Goal: Task Accomplishment & Management: Manage account settings

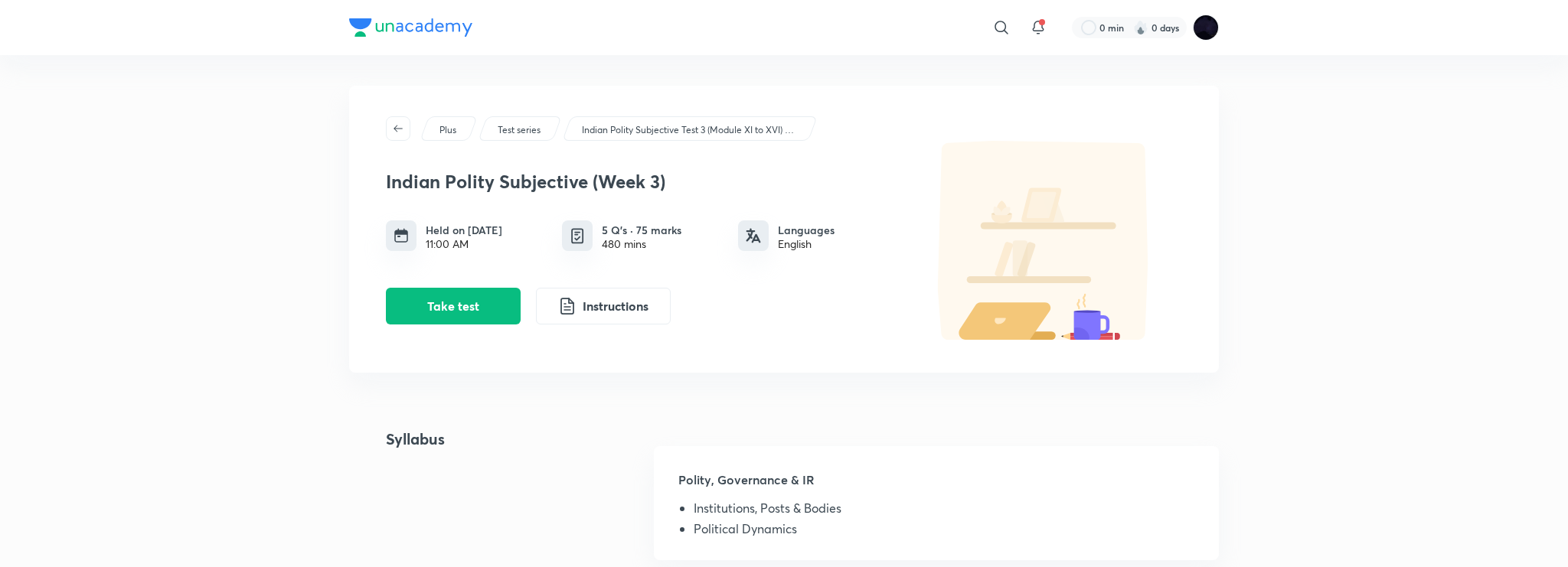
click at [404, 29] on img at bounding box center [411, 28] width 123 height 18
click at [1203, 35] on img at bounding box center [1205, 28] width 26 height 26
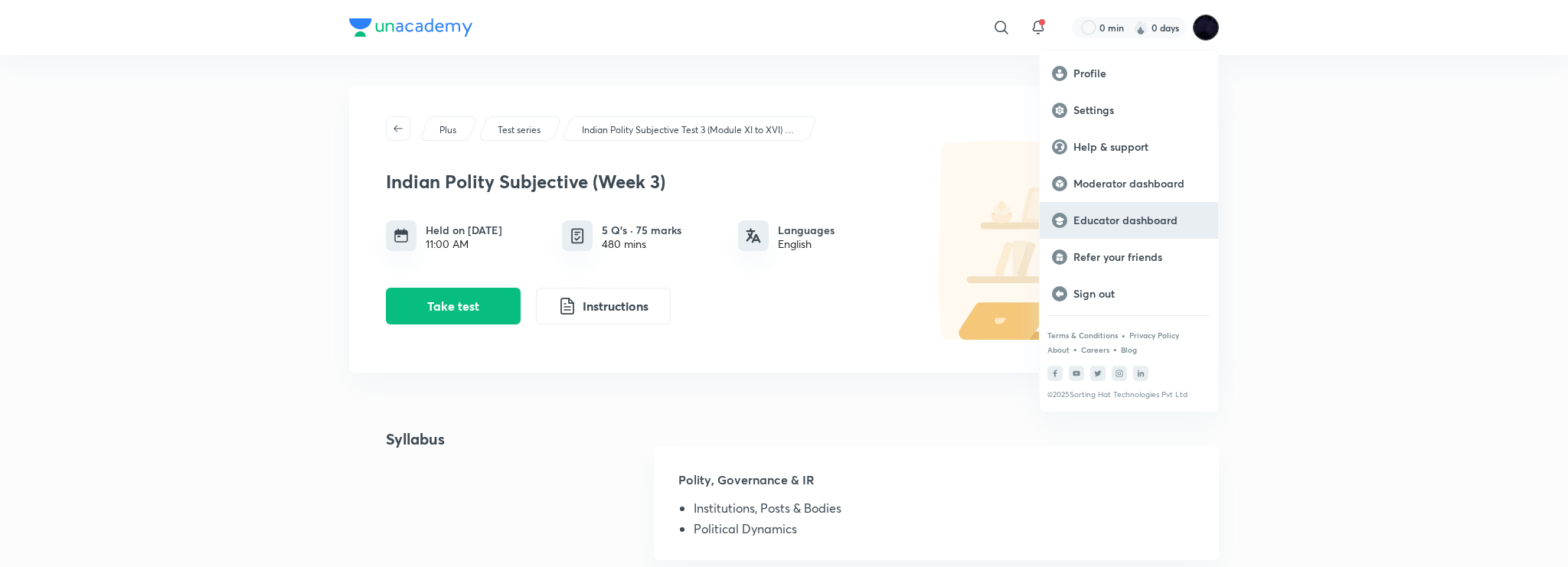
click at [1122, 221] on p "Educator dashboard" at bounding box center [1140, 220] width 132 height 14
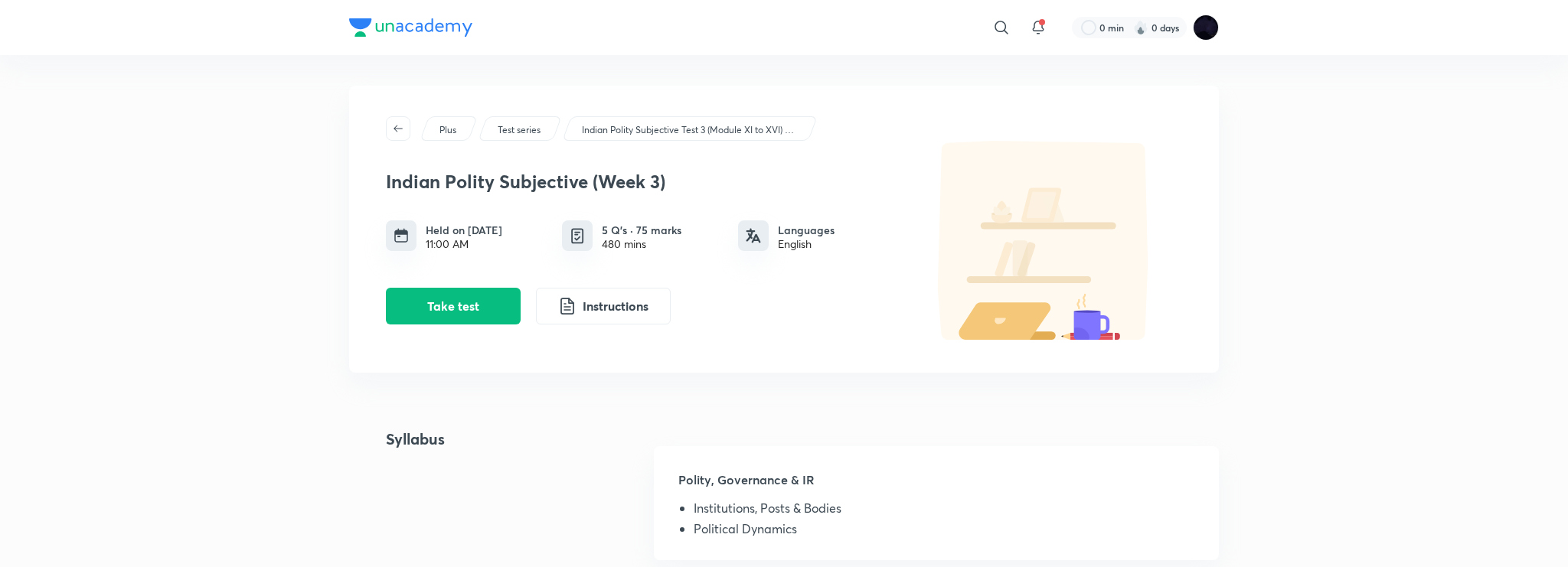
click at [398, 29] on img at bounding box center [411, 28] width 123 height 18
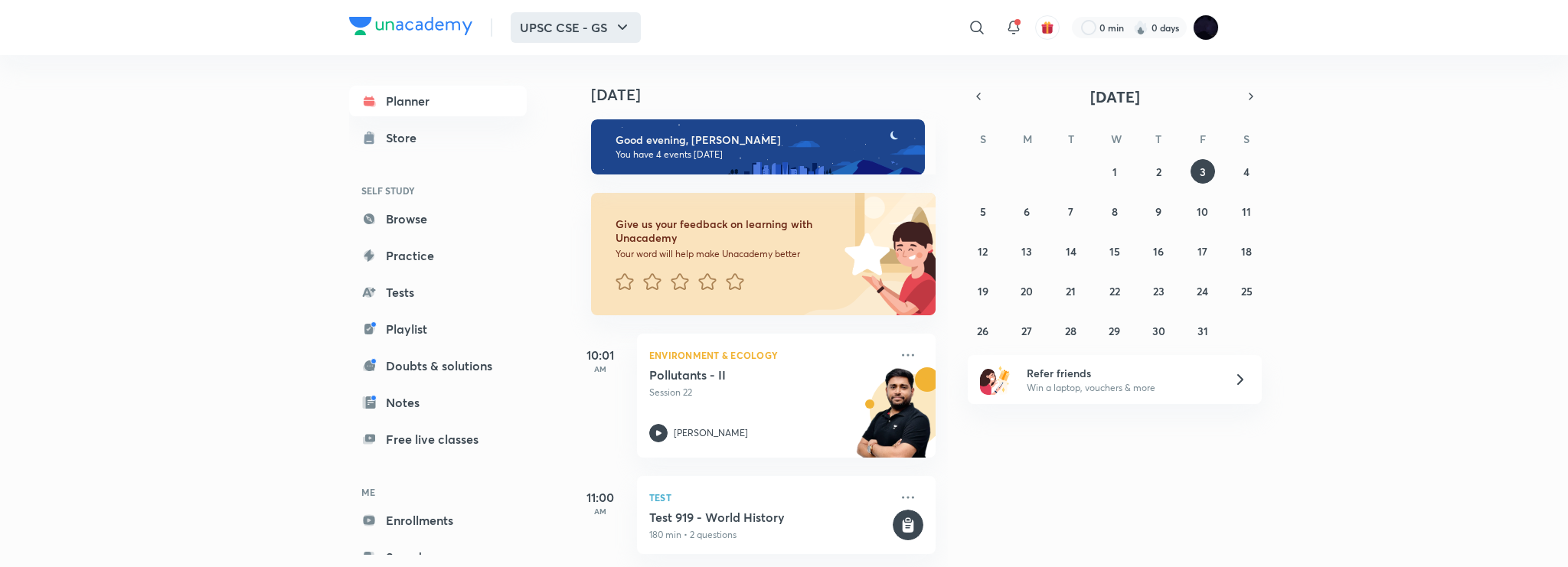
click at [579, 40] on button "UPSC CSE - GS" at bounding box center [575, 27] width 131 height 30
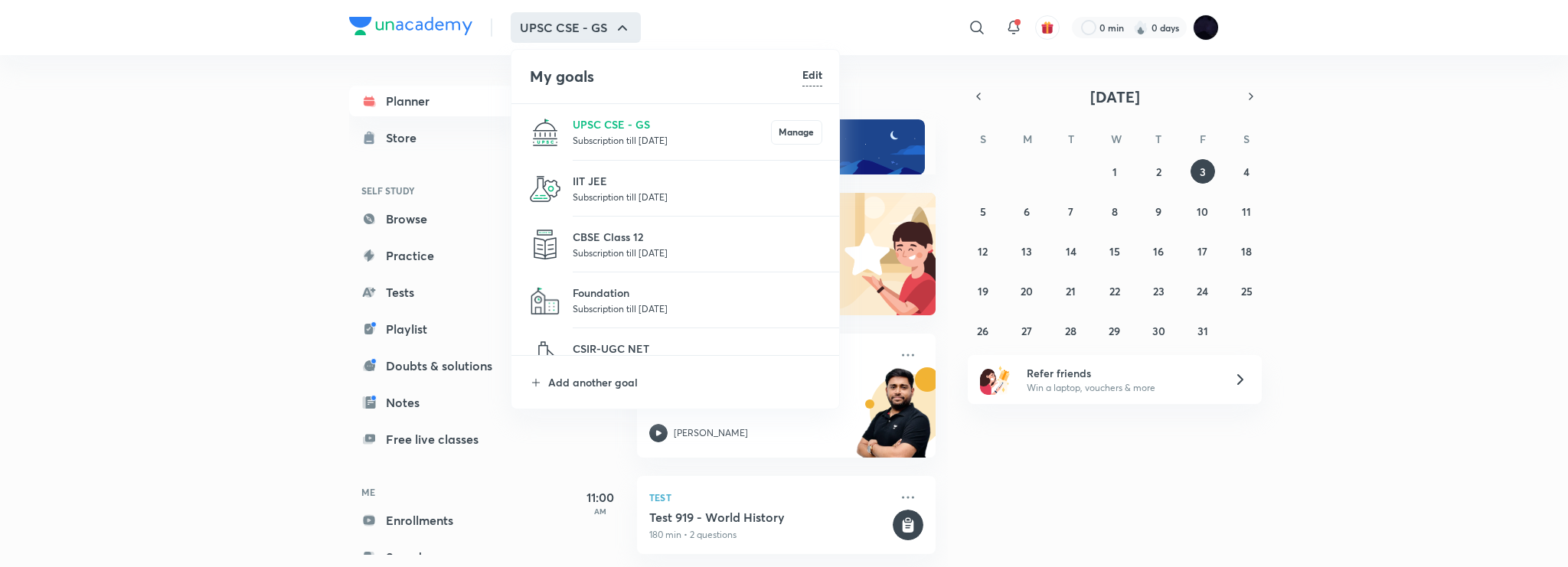
click at [1435, 186] on div at bounding box center [784, 283] width 1568 height 567
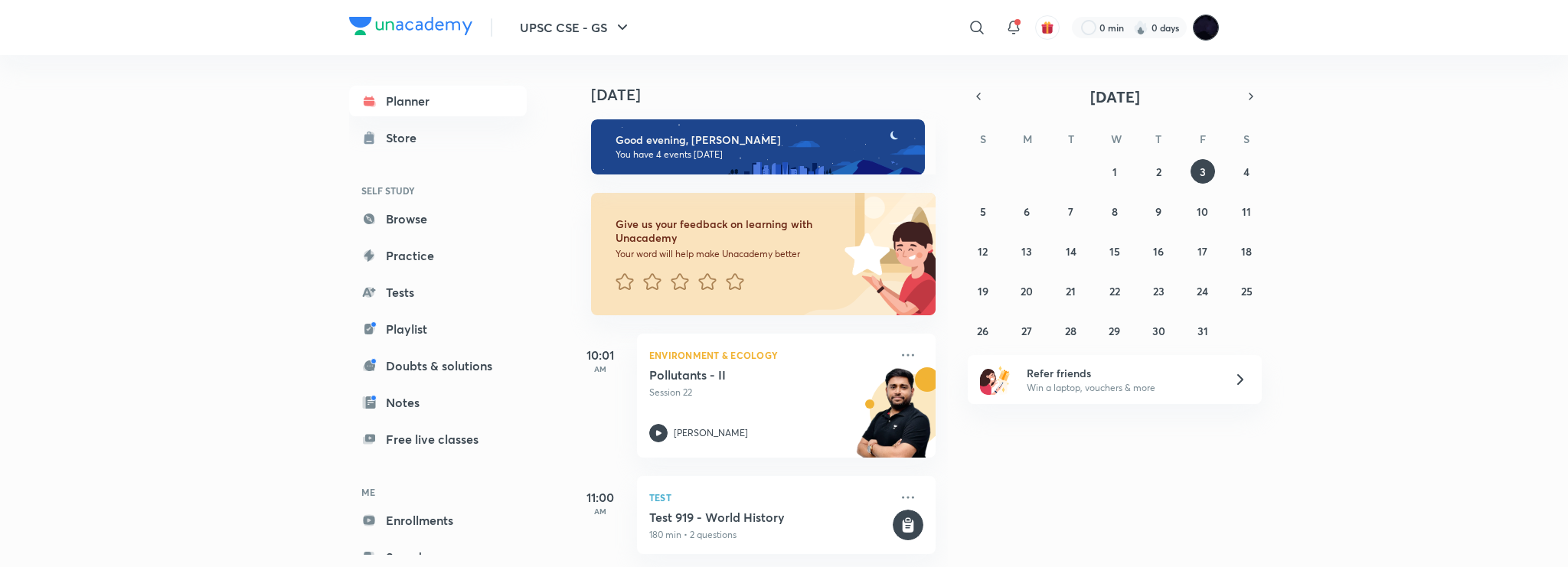
click at [1213, 30] on img at bounding box center [1205, 28] width 26 height 26
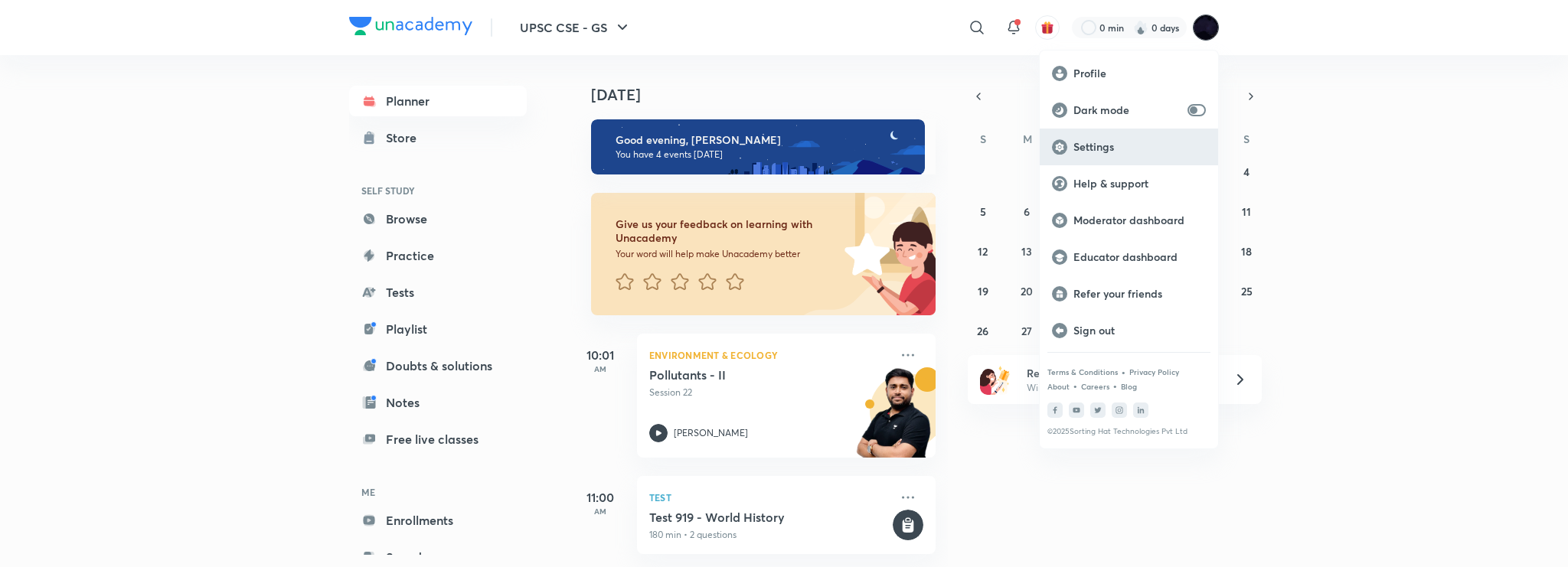
click at [1083, 144] on p "Settings" at bounding box center [1140, 146] width 132 height 14
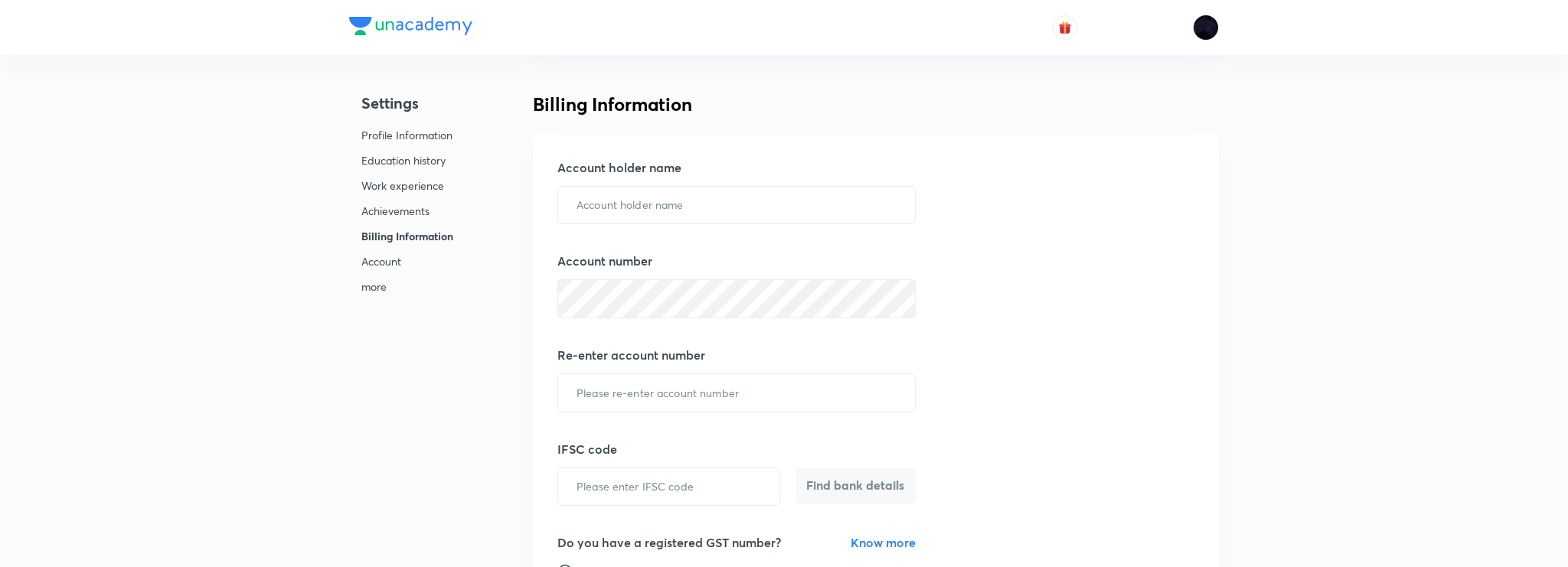
scroll to position [735, 0]
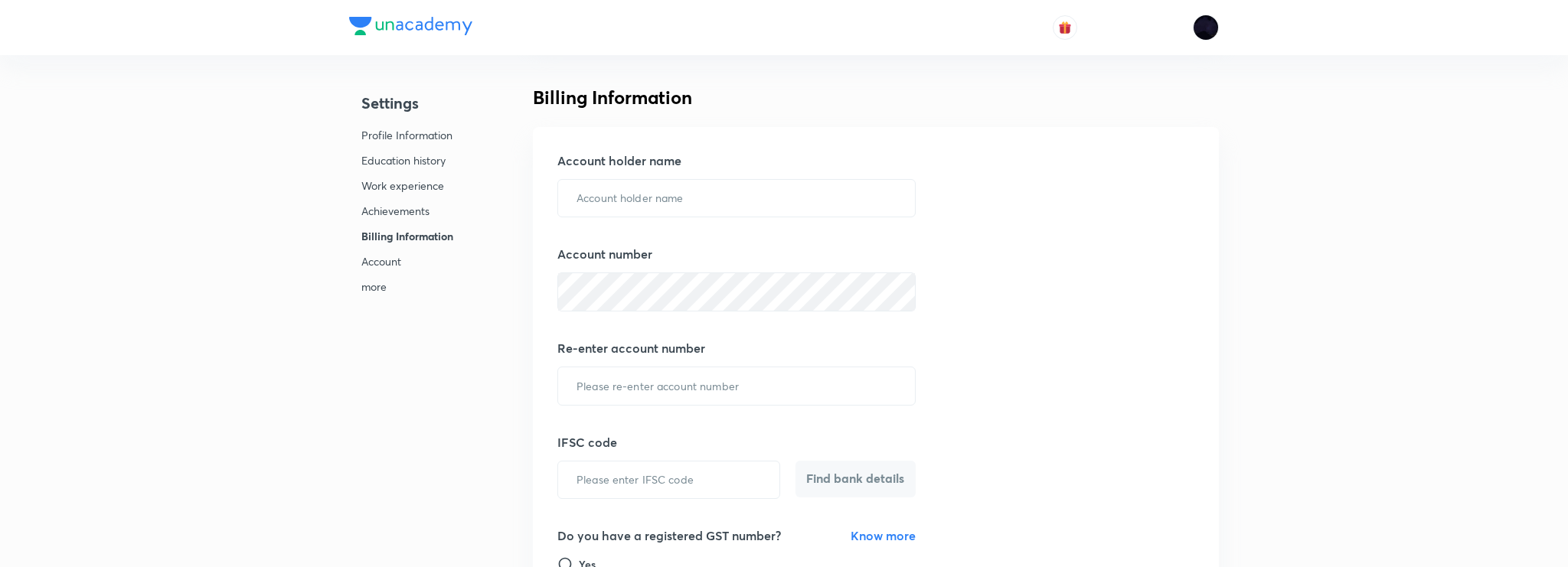
click at [378, 295] on li "more" at bounding box center [407, 290] width 92 height 25
click at [387, 265] on p "Account" at bounding box center [407, 261] width 92 height 16
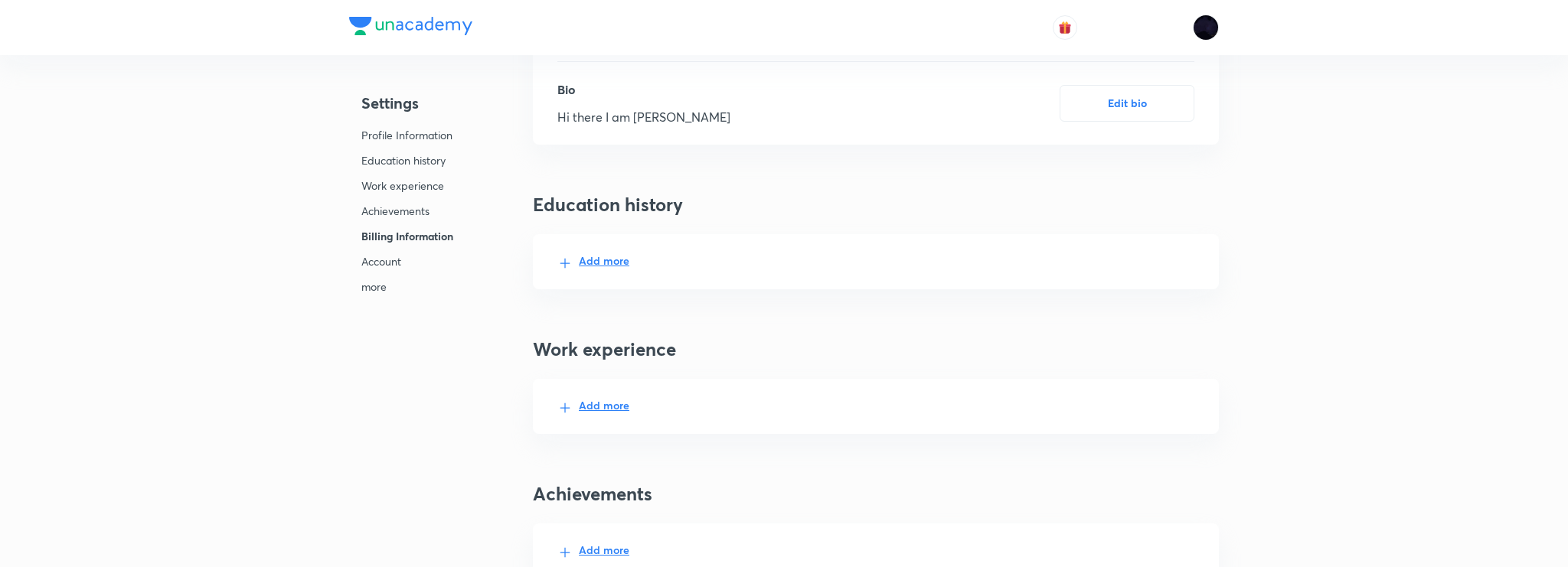
scroll to position [735, 0]
